Goal: Task Accomplishment & Management: Complete application form

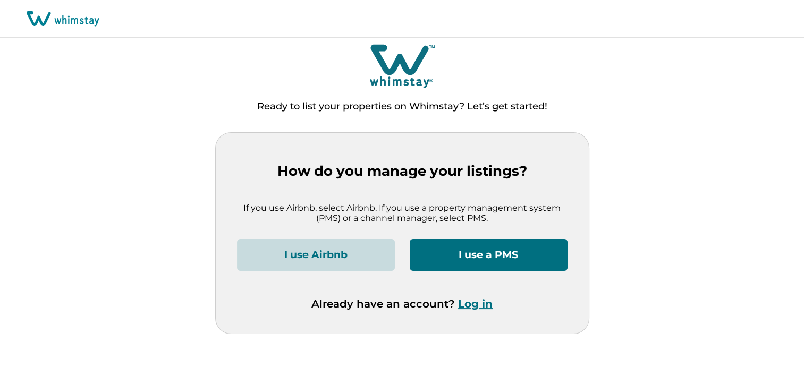
scroll to position [775, 0]
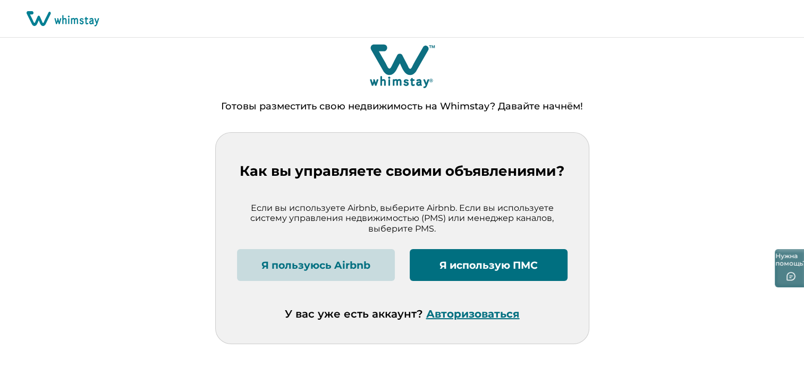
click at [308, 260] on font "Я пользуюсь Airbnb" at bounding box center [316, 266] width 109 height 12
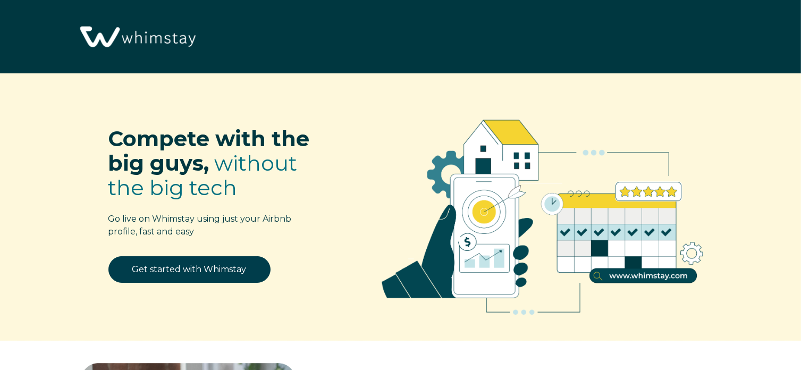
drag, startPoint x: 426, startPoint y: 261, endPoint x: 415, endPoint y: 352, distance: 91.6
drag, startPoint x: 415, startPoint y: 352, endPoint x: 411, endPoint y: 362, distance: 10.1
drag, startPoint x: 411, startPoint y: 362, endPoint x: 725, endPoint y: 352, distance: 313.3
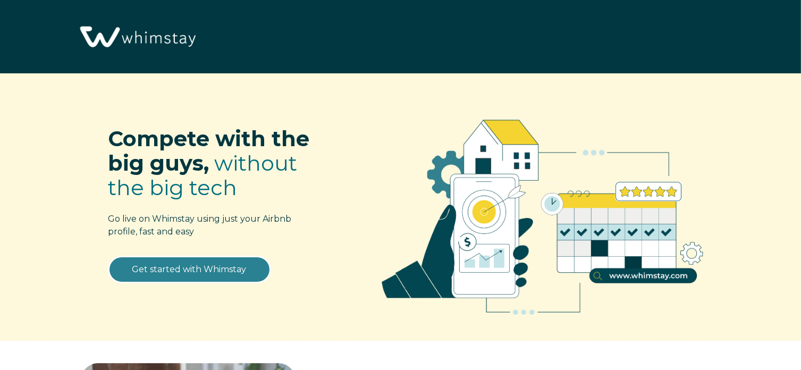
drag, startPoint x: 725, startPoint y: 352, endPoint x: 183, endPoint y: 262, distance: 549.1
click at [183, 262] on link "Get started with Whimstay" at bounding box center [189, 269] width 162 height 27
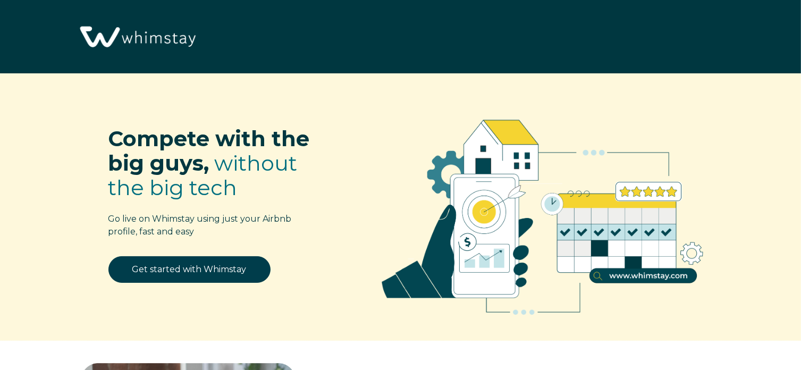
select select "CH"
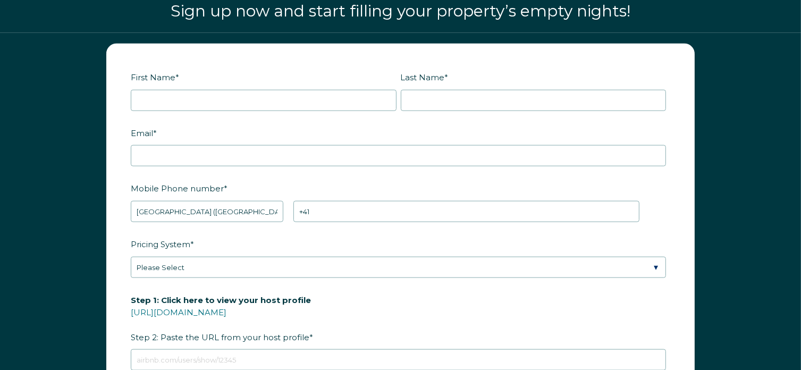
scroll to position [766, 0]
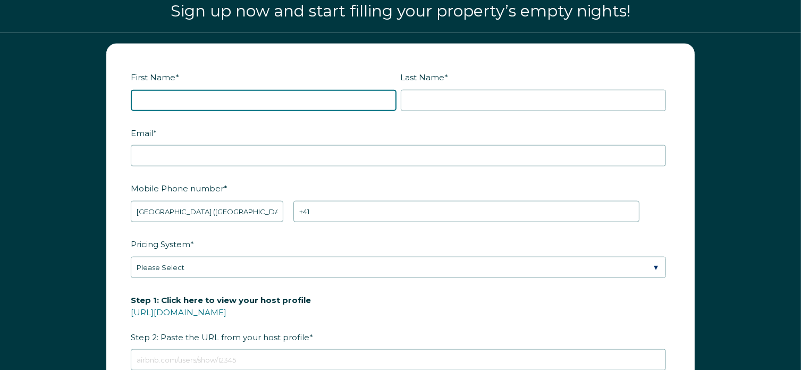
click at [257, 95] on input "First Name *" at bounding box center [264, 100] width 266 height 21
type input "Olha"
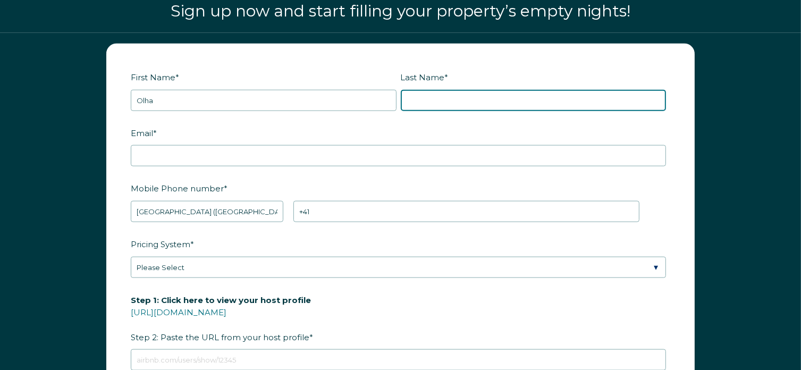
type input "Suriaha"
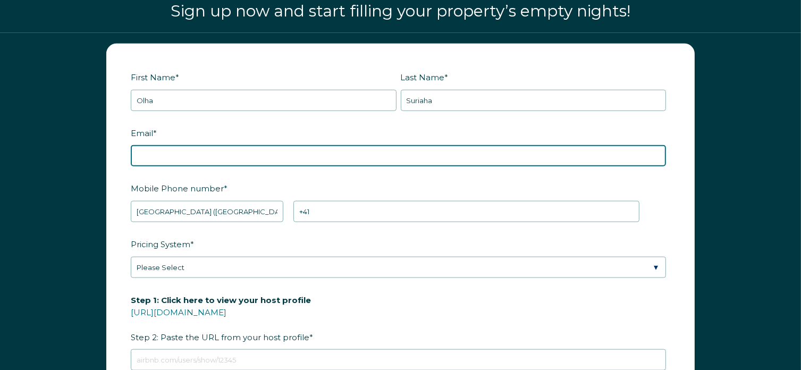
type input "[EMAIL_ADDRESS][DOMAIN_NAME]"
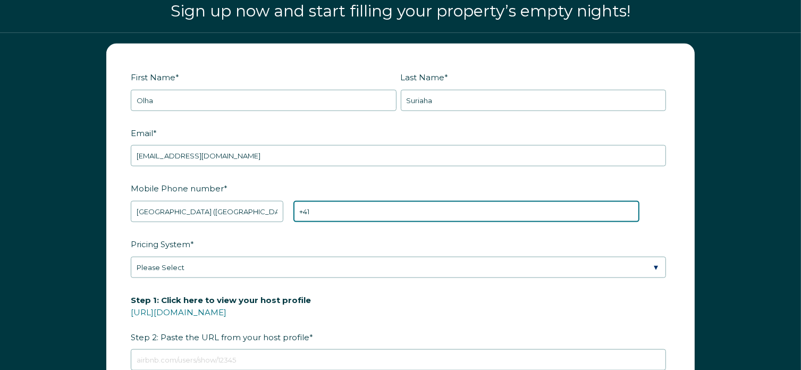
click at [346, 208] on input "+41" at bounding box center [466, 211] width 346 height 21
type input "[PHONE_NUMBER]"
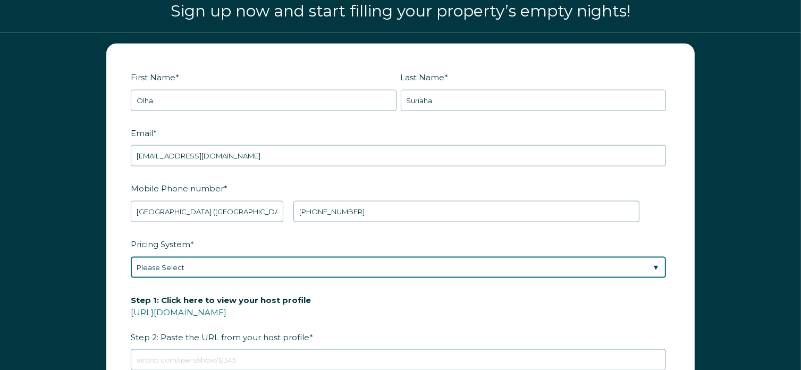
click at [376, 263] on select "Please Select Manual Airbnb Smart Pricing PriceLabs Wheelhouse Beyond Pricing 3…" at bounding box center [398, 267] width 535 height 21
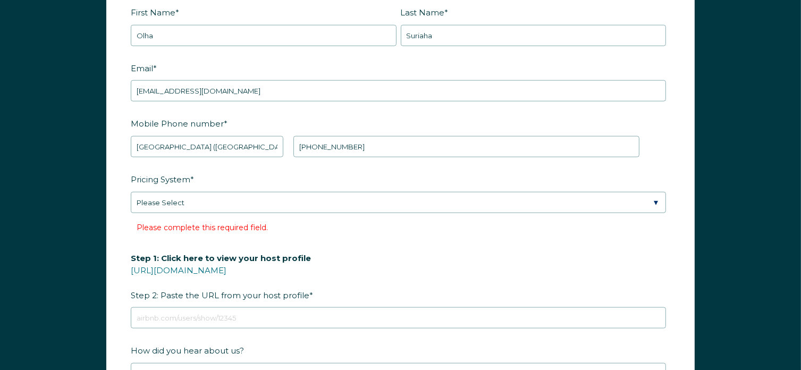
scroll to position [774, 0]
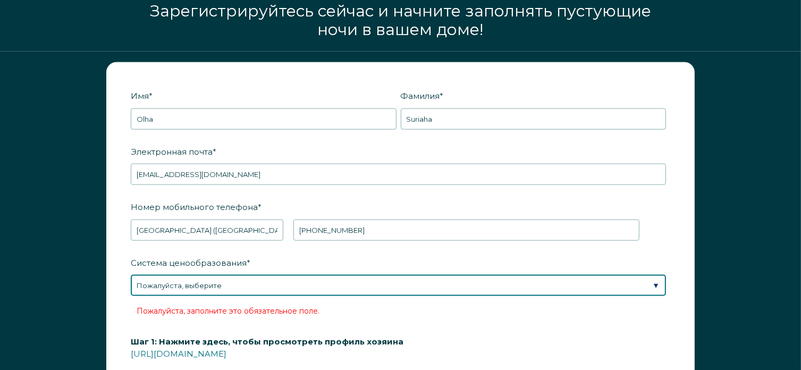
click at [470, 281] on select "Пожалуйста, выберите Руководство Умные цены Airbnb PriceLabs Рулевая рубка Поми…" at bounding box center [398, 285] width 535 height 21
select select "Airbnb Smart Pricing"
click at [131, 275] on select "Пожалуйста, выберите Руководство Умные цены Airbnb PriceLabs Рулевая рубка Поми…" at bounding box center [398, 285] width 535 height 21
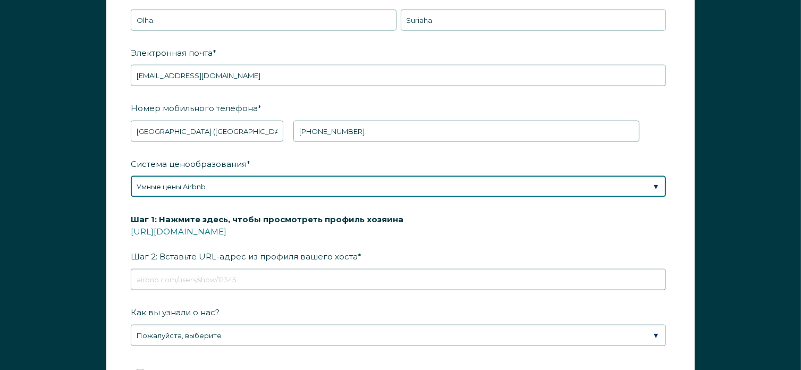
scroll to position [1478, 0]
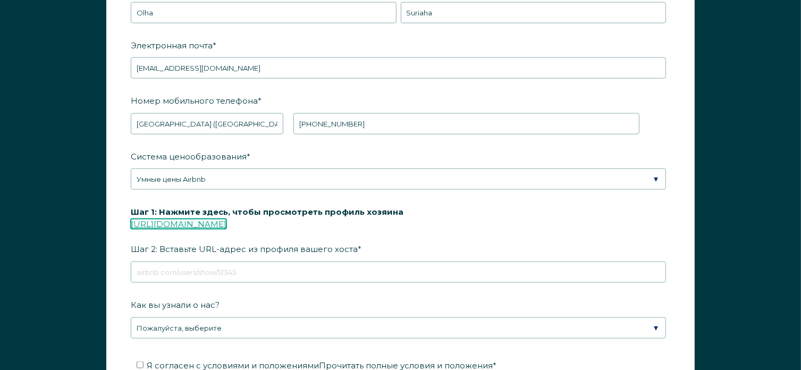
click at [208, 221] on font "[URL][DOMAIN_NAME]" at bounding box center [179, 224] width 96 height 10
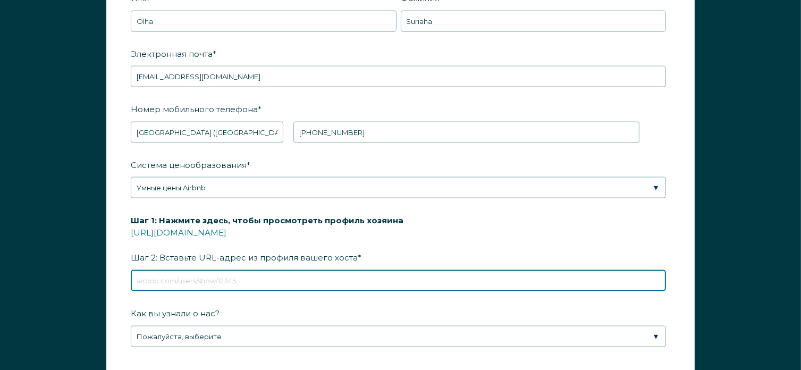
click at [228, 278] on input "Шаг 1: Нажмите здесь, чтобы просмотреть профиль хозяина https://www.airbnb.com/…" at bounding box center [398, 280] width 535 height 21
paste input "[URL][DOMAIN_NAME]"
type input "[URL][DOMAIN_NAME]"
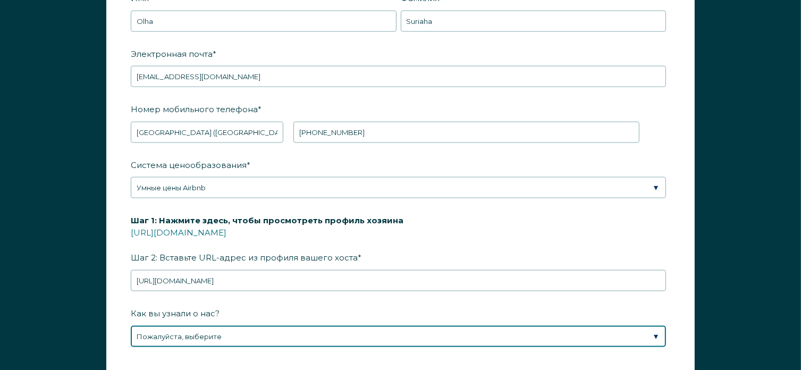
click at [294, 327] on select "Пожалуйста, выберите Нашел Whimstay через поиск Google Поговорил с продавцом Wh…" at bounding box center [398, 336] width 535 height 21
select select "Other"
click at [131, 326] on select "Пожалуйста, выберите Нашел Whimstay через поиск Google Поговорил с продавцом Wh…" at bounding box center [398, 336] width 535 height 21
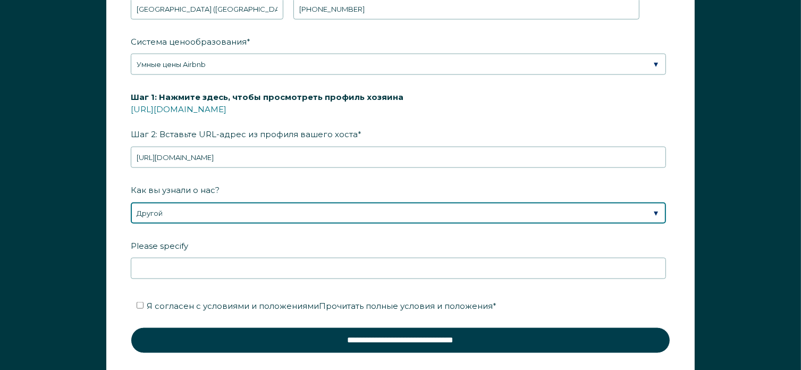
scroll to position [1629, 0]
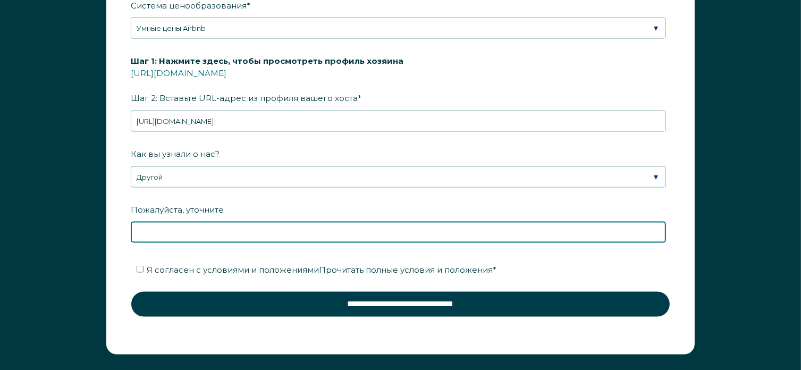
click at [287, 222] on input "Пожалуйста, уточните" at bounding box center [398, 232] width 535 height 21
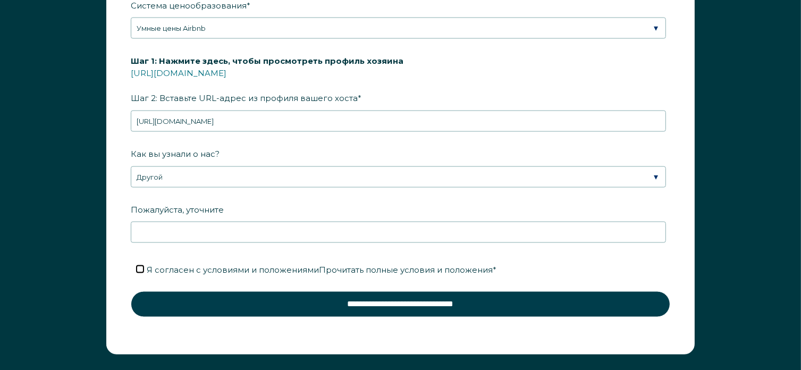
click at [140, 266] on input "Я согласен с условиями и положениями Прочитать полные условия и положения *" at bounding box center [140, 269] width 7 height 7
checkbox input "true"
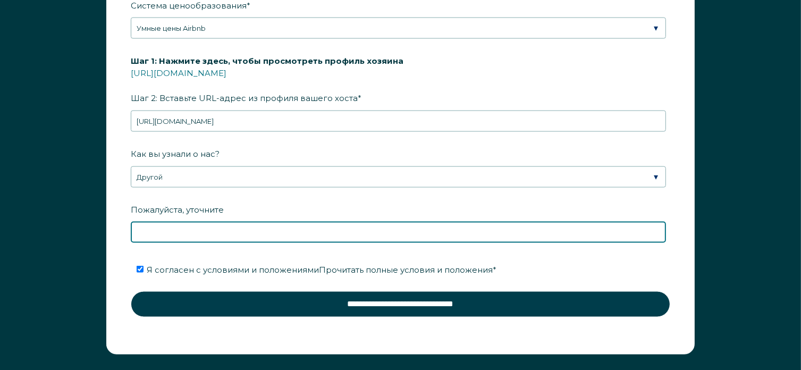
click at [221, 222] on input "Пожалуйста, уточните" at bounding box center [398, 232] width 535 height 21
type input "С"
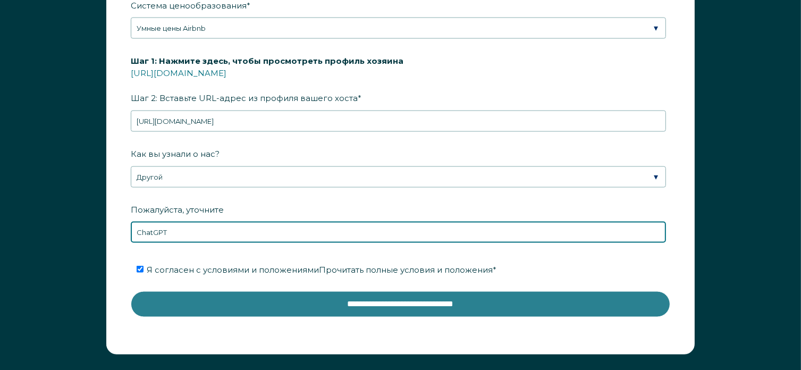
type input "ChatGPT"
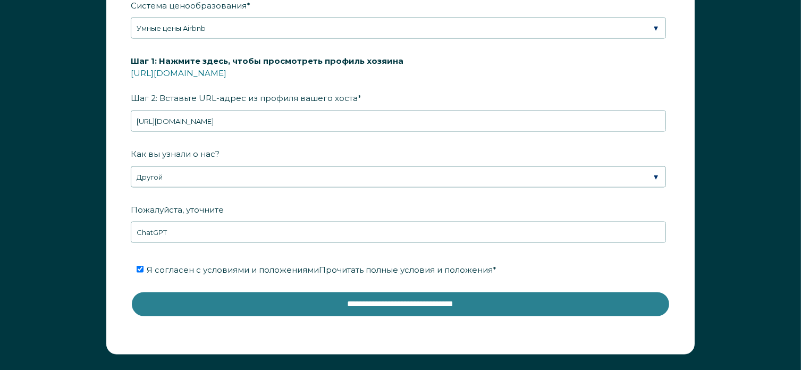
click at [363, 306] on input "**********" at bounding box center [401, 304] width 540 height 26
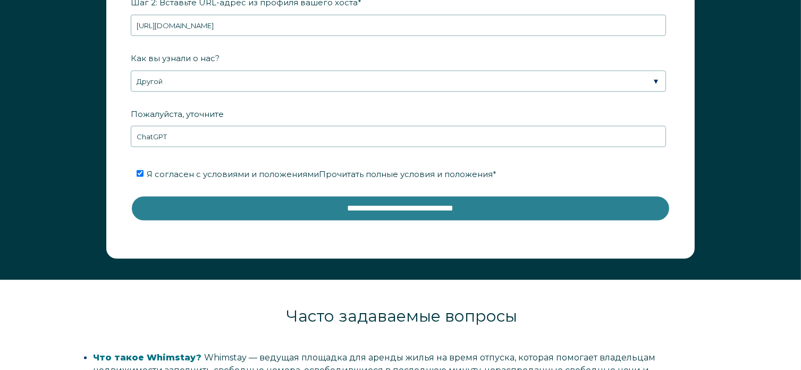
scroll to position [1842, 0]
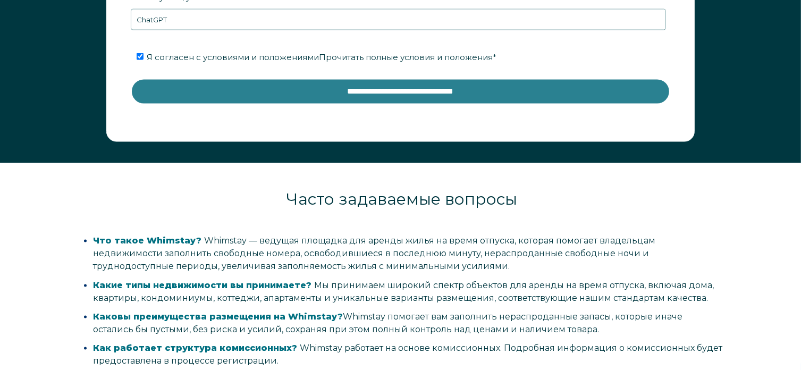
click at [433, 85] on input "**********" at bounding box center [401, 92] width 540 height 26
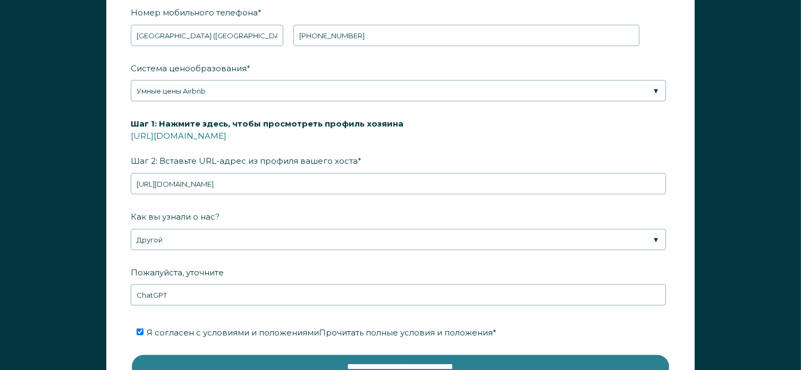
scroll to position [1576, 0]
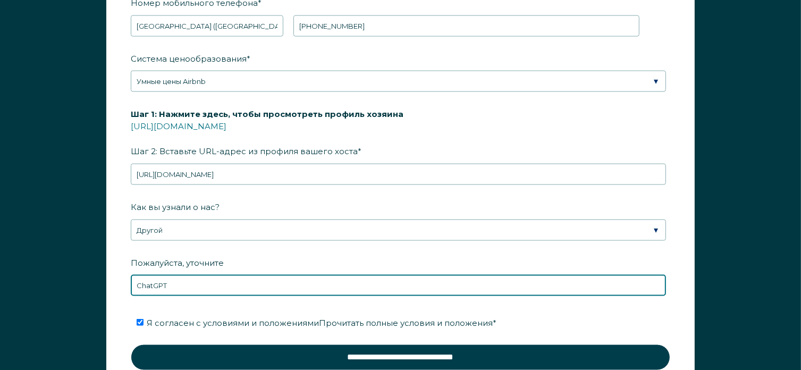
type textarea "*"
drag, startPoint x: 199, startPoint y: 280, endPoint x: 127, endPoint y: 276, distance: 72.9
click at [127, 276] on form "Имя * Olha Фамилия * Suriaha Токен RBO Идентификатор компании Код реферера Код …" at bounding box center [400, 133] width 587 height 549
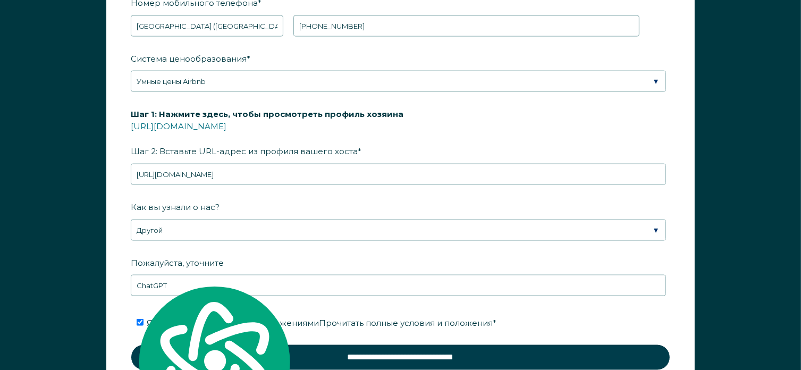
click at [90, 240] on div "Имя * Olha Фамилия * Suriaha Токен RBO Идентификатор компании Код реферера Код …" at bounding box center [400, 138] width 801 height 582
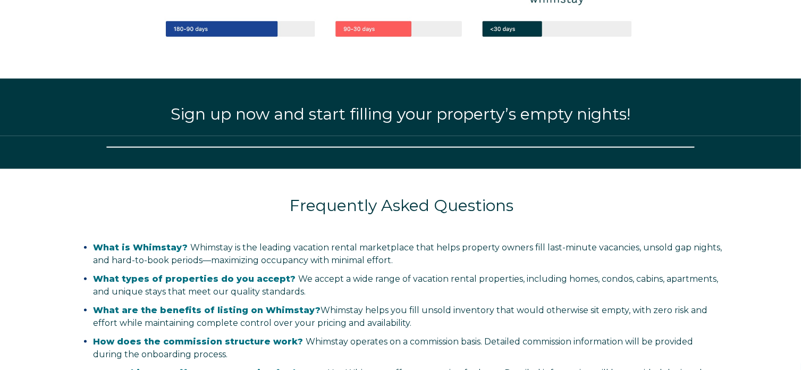
scroll to position [766, 0]
select select "CH"
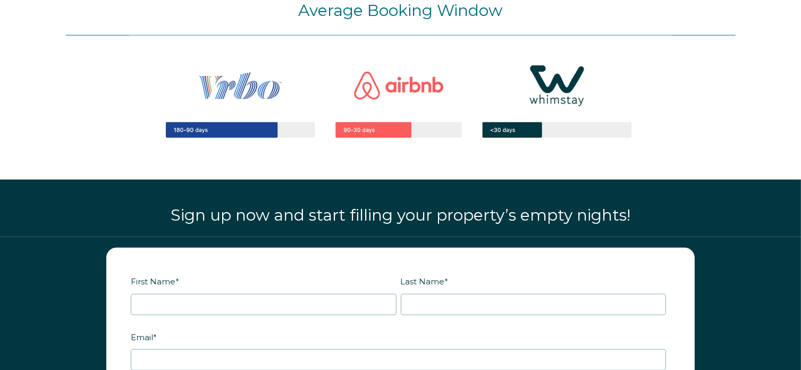
scroll to position [1204, 0]
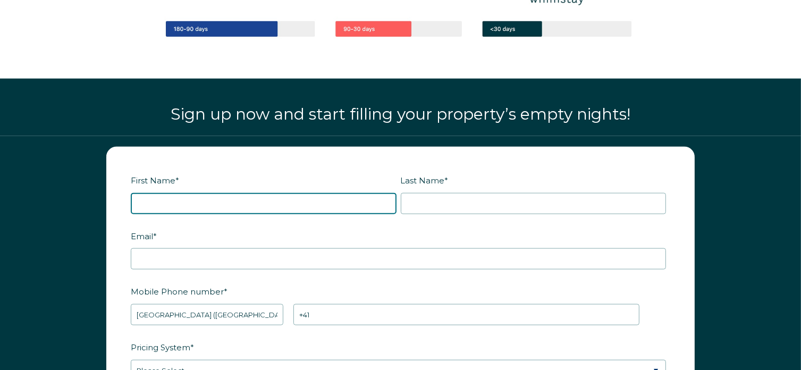
click at [187, 201] on input "First Name *" at bounding box center [264, 203] width 266 height 21
type input "Olha"
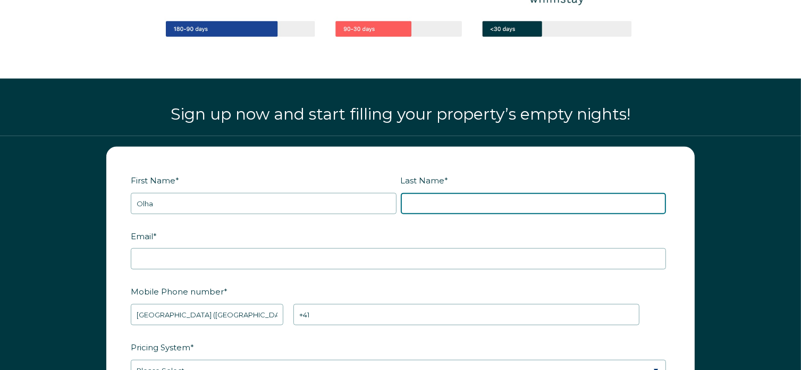
type input "Suriaha"
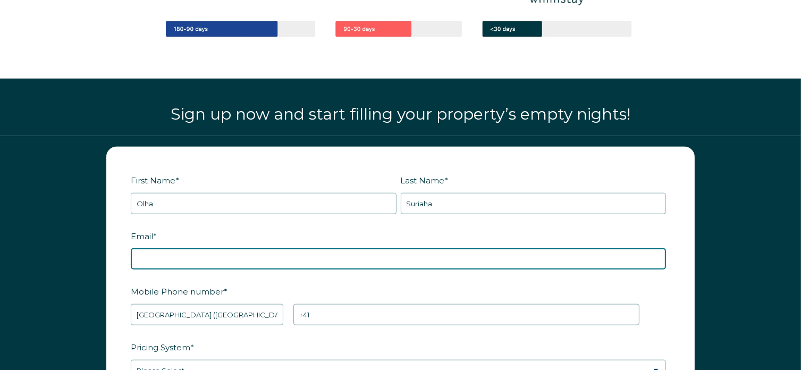
type input "[EMAIL_ADDRESS][DOMAIN_NAME]"
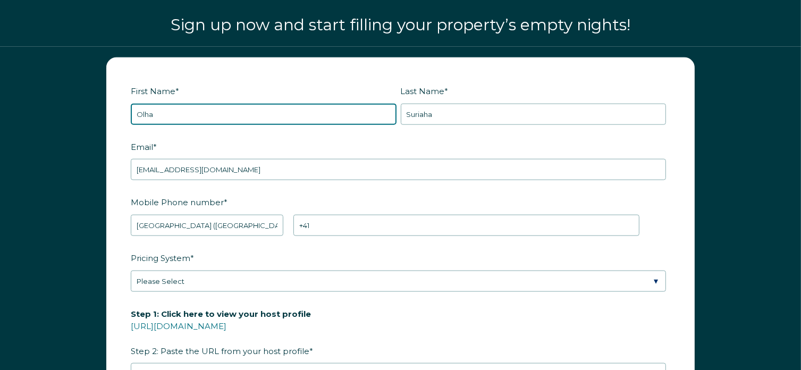
scroll to position [1310, 0]
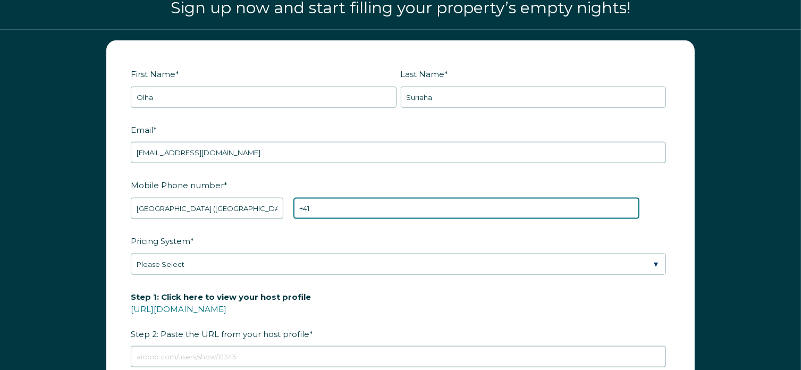
click at [322, 201] on input "+41" at bounding box center [466, 208] width 346 height 21
type input "[PHONE_NUMBER]"
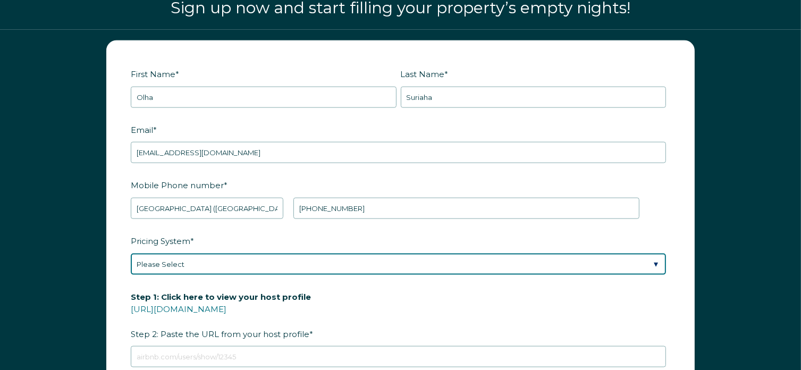
click at [382, 263] on select "Please Select Manual Airbnb Smart Pricing PriceLabs Wheelhouse Beyond Pricing 3…" at bounding box center [398, 264] width 535 height 21
select select "Airbnb Smart Pricing"
click at [131, 254] on select "Please Select Manual Airbnb Smart Pricing PriceLabs Wheelhouse Beyond Pricing 3…" at bounding box center [398, 264] width 535 height 21
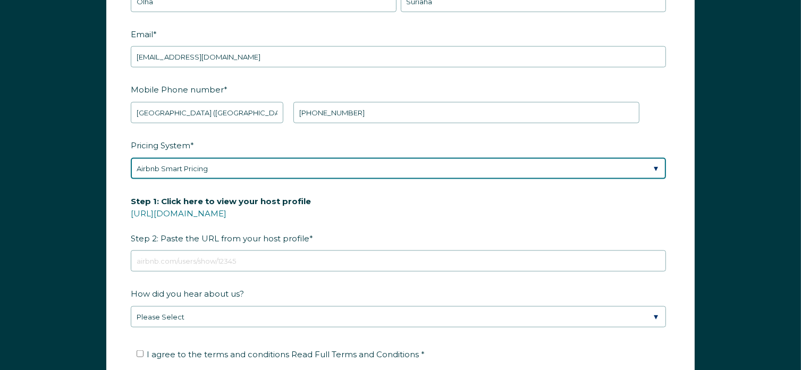
scroll to position [1416, 0]
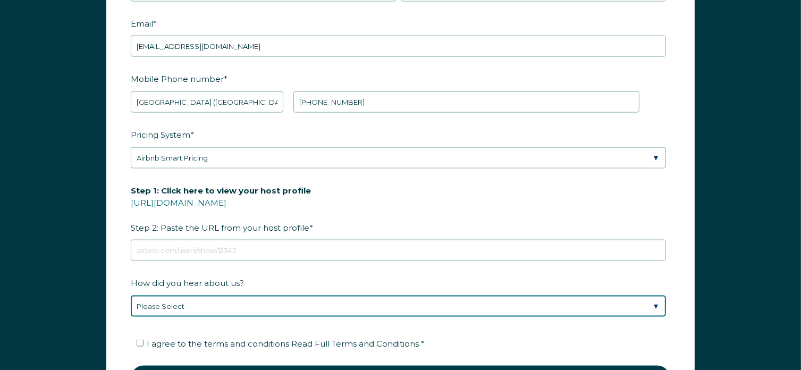
click at [349, 304] on select "Please Select Found Whimstay through a Google search Spoke to a Whimstay salesp…" at bounding box center [398, 306] width 535 height 21
select select "Other"
click at [131, 296] on select "Please Select Found Whimstay through a Google search Spoke to a Whimstay salesp…" at bounding box center [398, 306] width 535 height 21
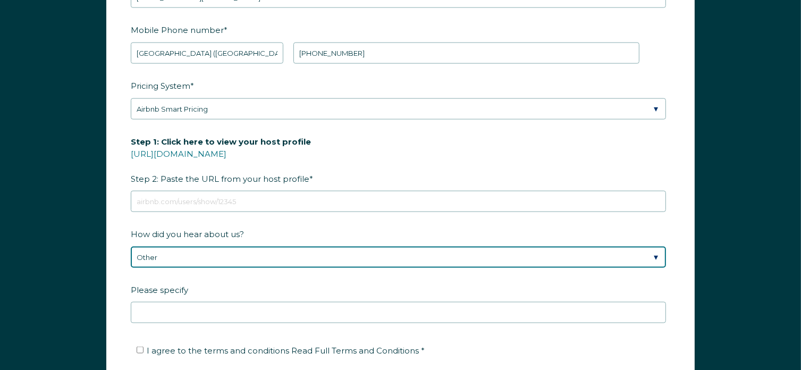
scroll to position [1469, 0]
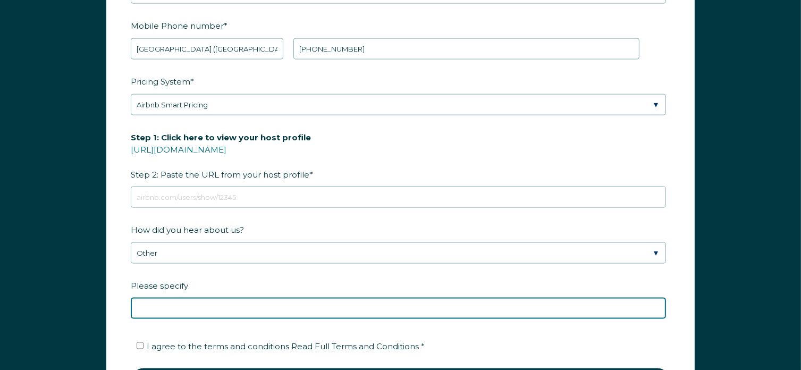
paste input "ChatGPT"
type input "ChatGPT"
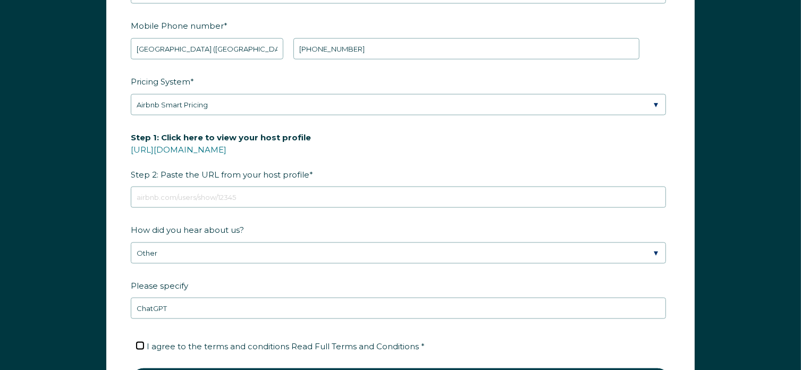
click at [138, 342] on input "I agree to the terms and conditions Read Full Terms and Conditions *" at bounding box center [140, 345] width 7 height 7
checkbox input "true"
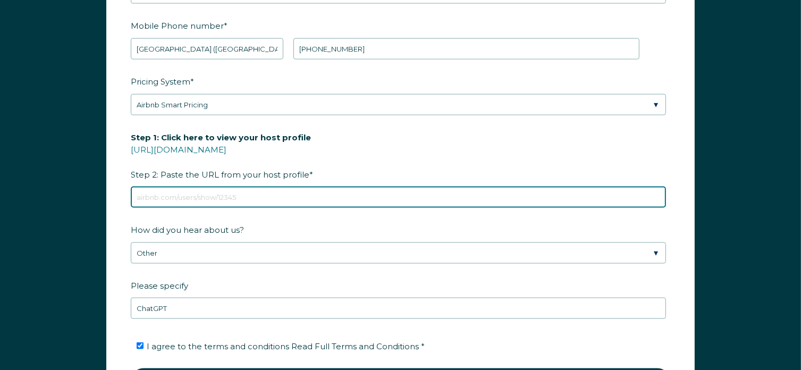
paste input "[URL][DOMAIN_NAME]"
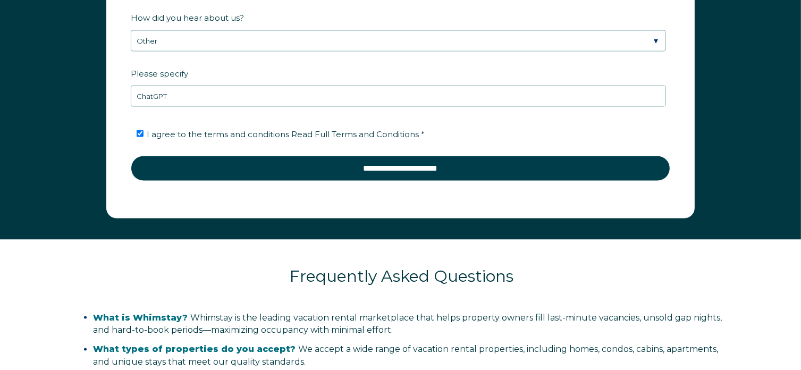
scroll to position [1682, 0]
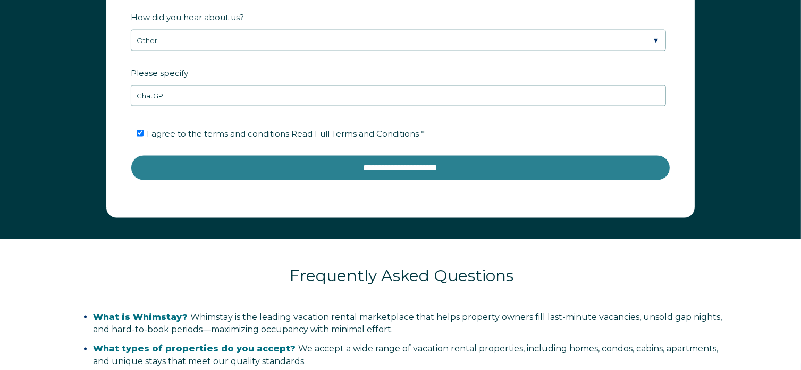
type input "[URL][DOMAIN_NAME]"
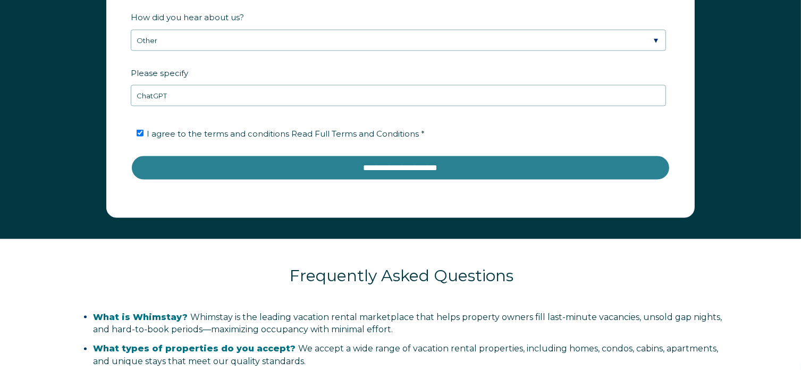
click at [421, 164] on input "**********" at bounding box center [401, 168] width 540 height 26
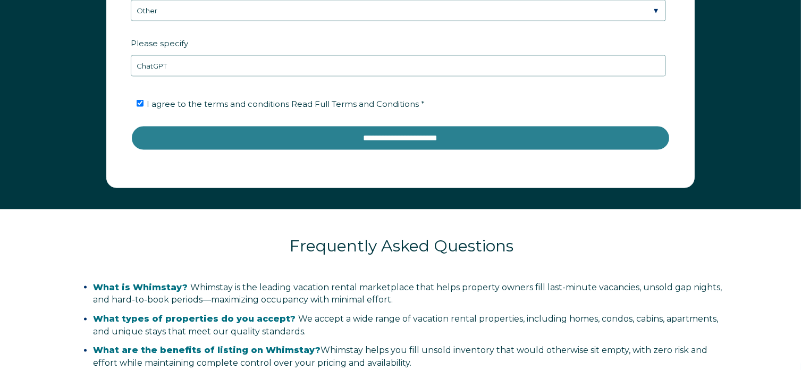
scroll to position [1582, 0]
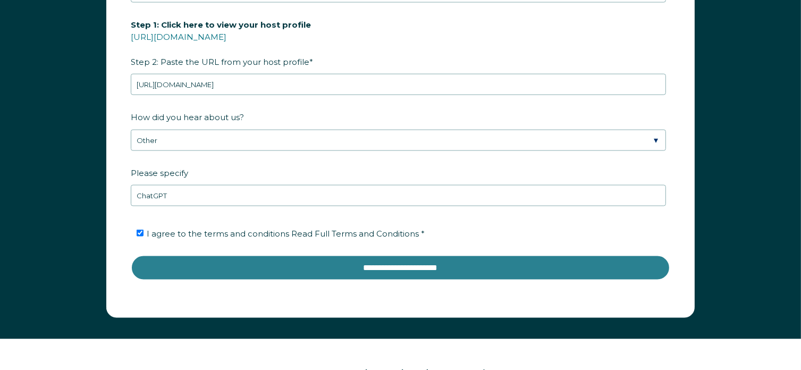
click at [413, 272] on input "**********" at bounding box center [401, 268] width 540 height 26
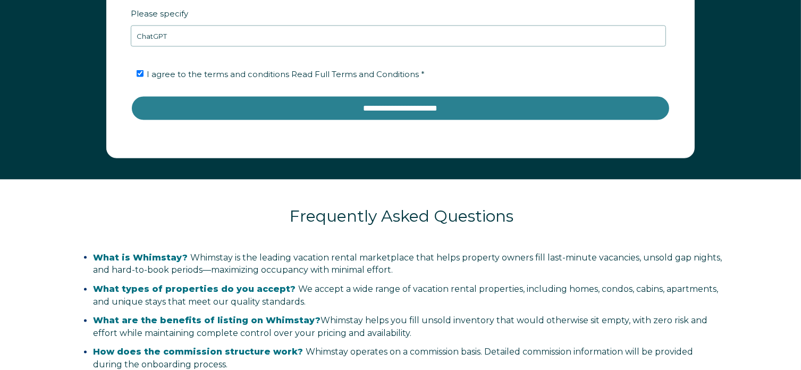
click at [402, 106] on input "**********" at bounding box center [401, 109] width 540 height 26
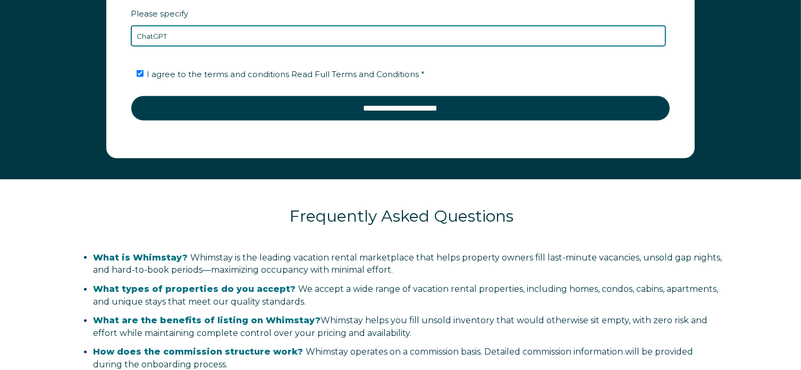
click at [498, 37] on input "ChatGPT" at bounding box center [398, 36] width 535 height 21
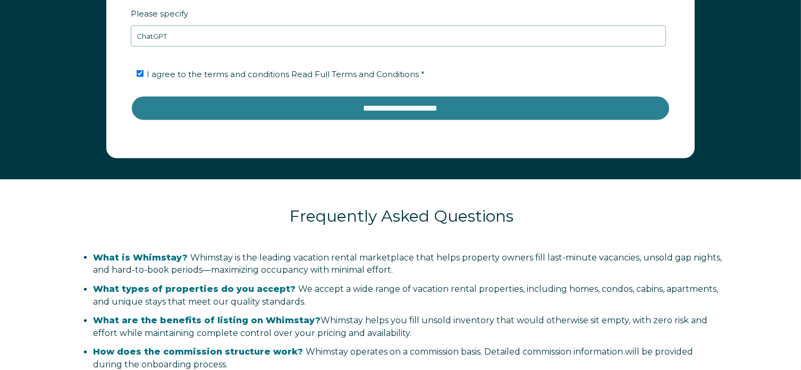
click at [453, 107] on input "**********" at bounding box center [401, 109] width 540 height 26
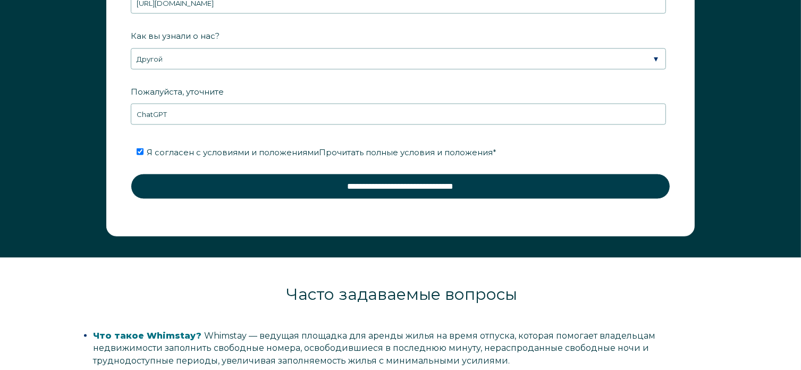
scroll to position [1635, 0]
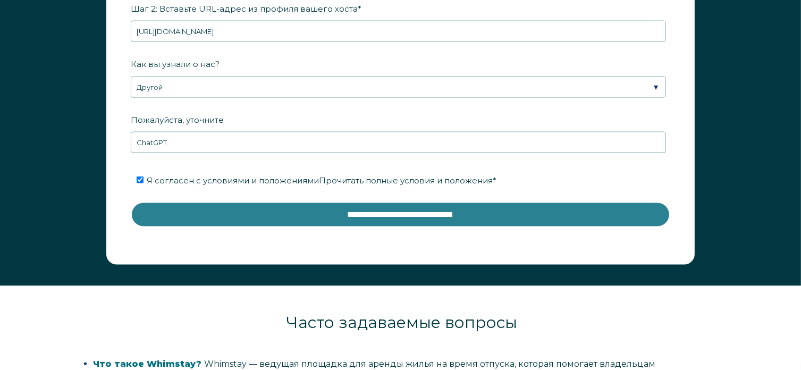
click at [357, 210] on input "**********" at bounding box center [401, 215] width 540 height 26
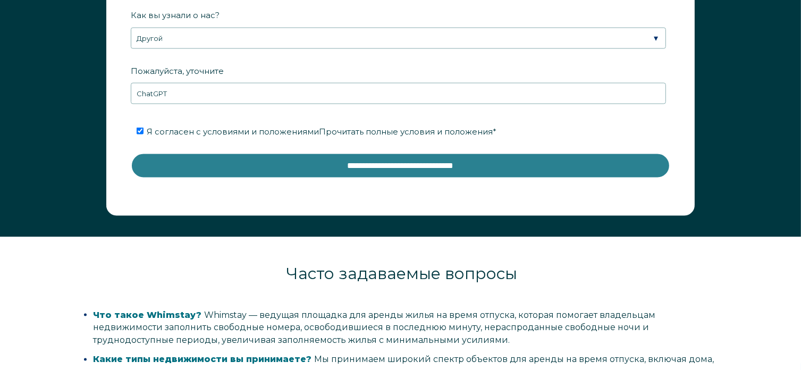
scroll to position [1688, 0]
